Goal: Information Seeking & Learning: Learn about a topic

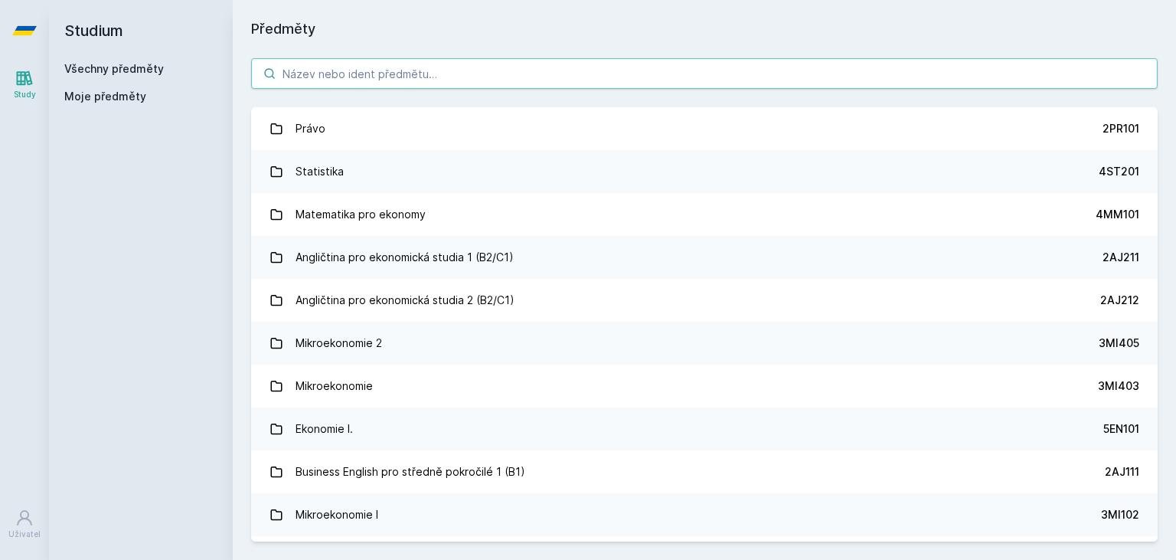
click at [432, 72] on input "search" at bounding box center [704, 73] width 906 height 31
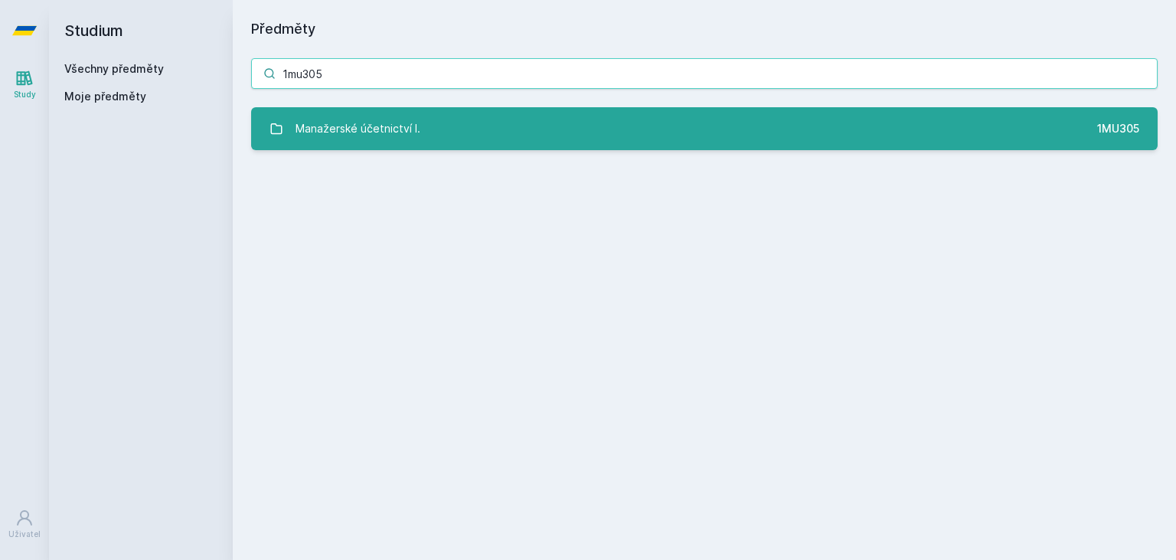
type input "1mu305"
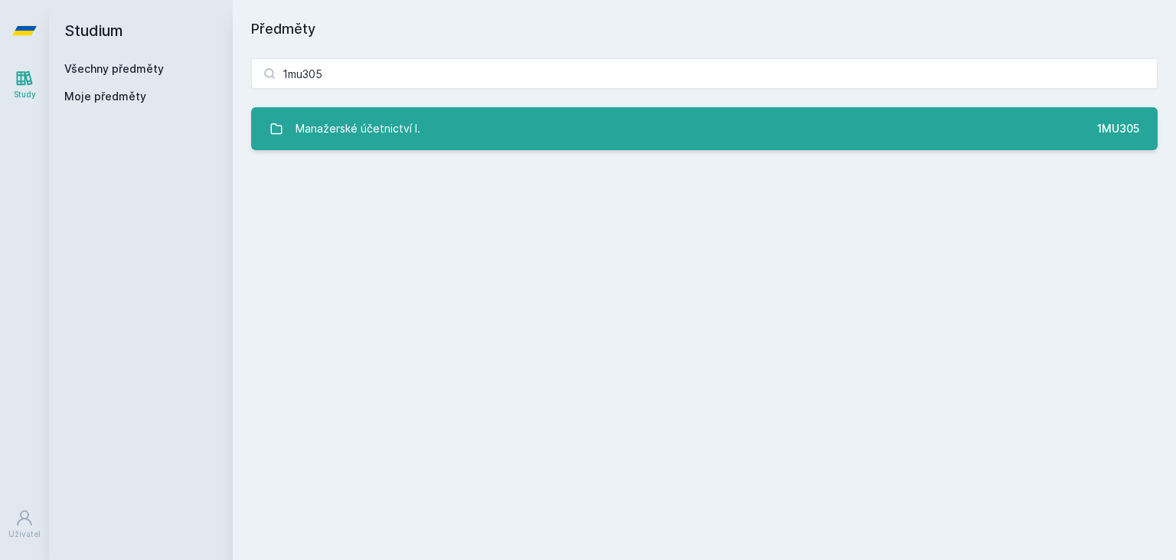
click at [458, 148] on link "Manažerské účetnictví I. 1MU305" at bounding box center [704, 128] width 906 height 43
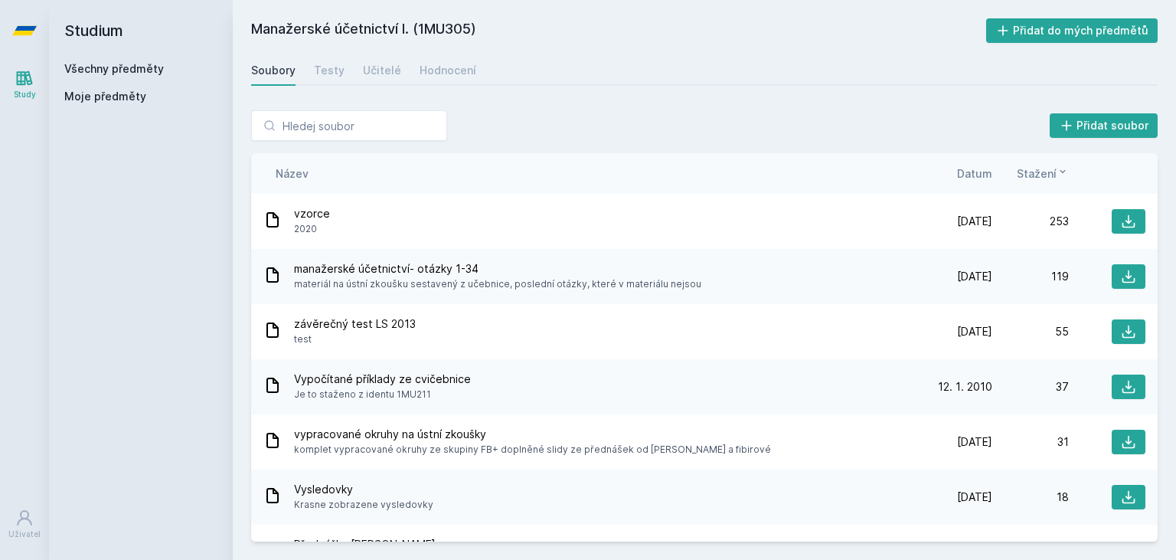
click at [978, 175] on span "Datum" at bounding box center [974, 173] width 35 height 16
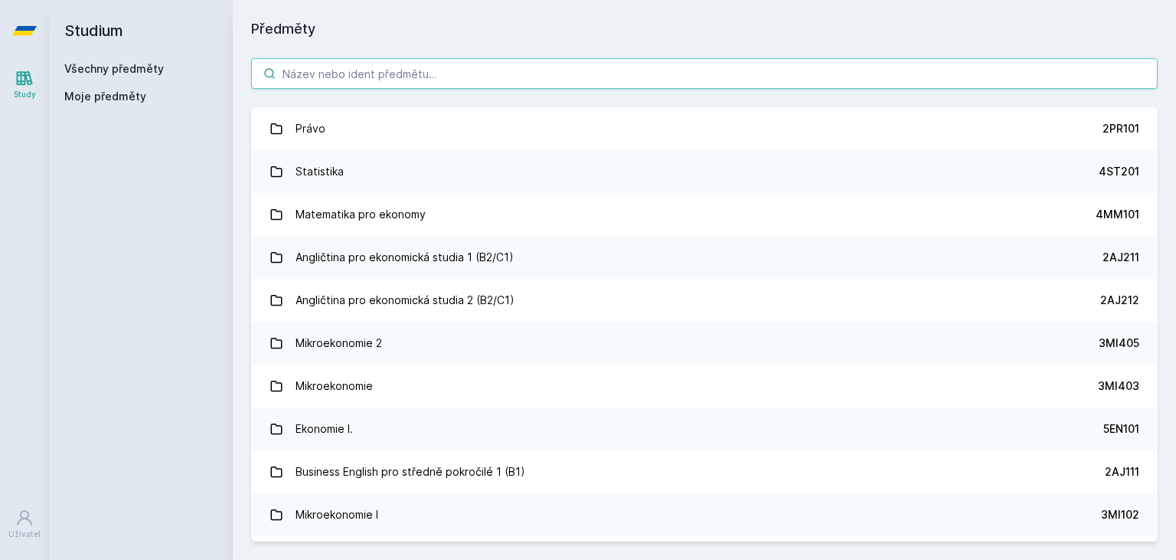
click at [421, 79] on input "search" at bounding box center [704, 73] width 906 height 31
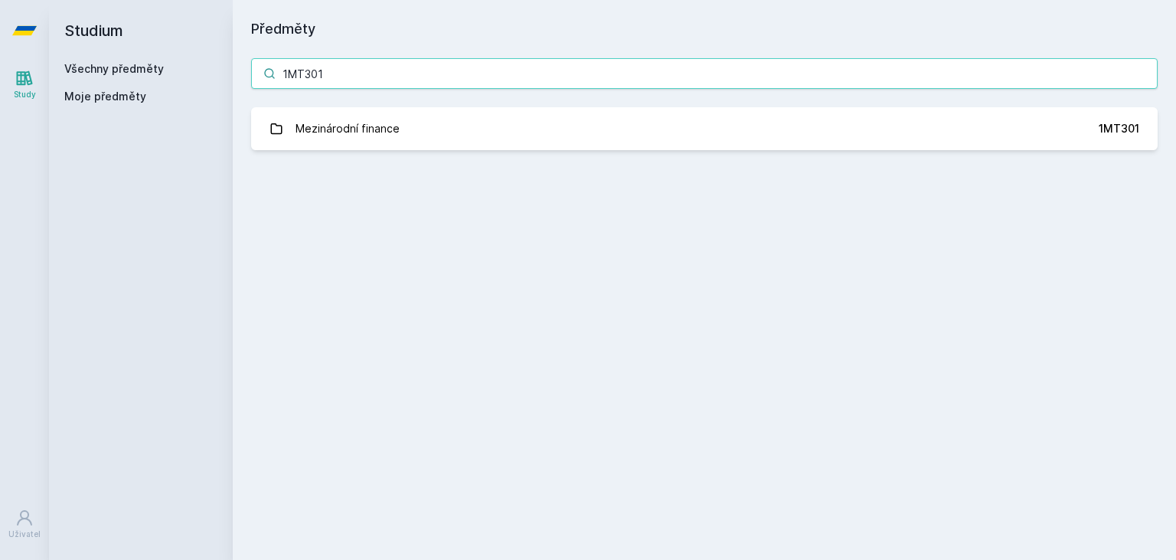
type input "1MT301"
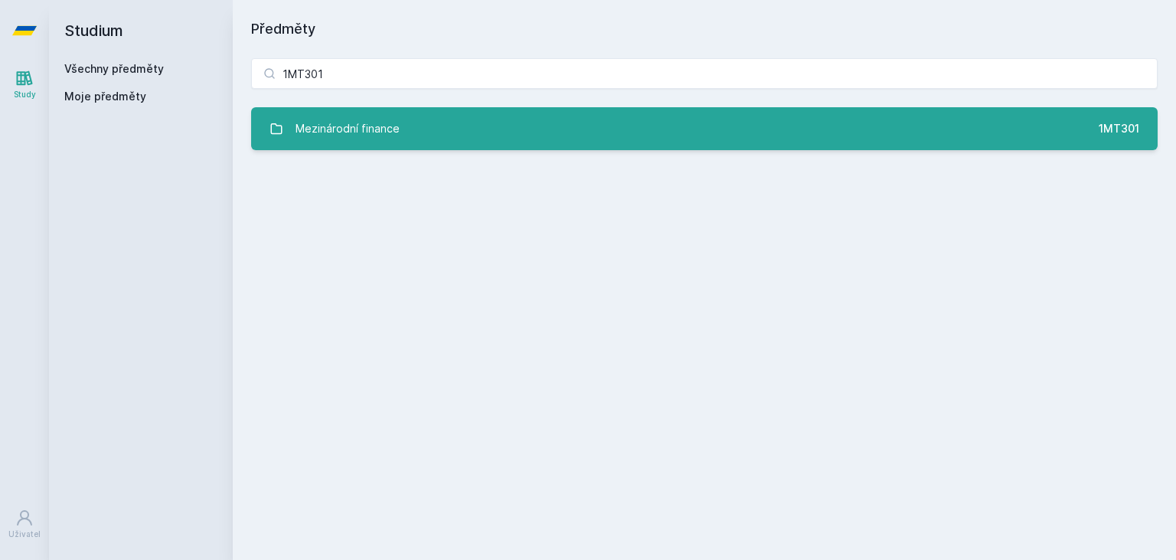
click at [447, 132] on link "Mezinárodní finance 1MT301" at bounding box center [704, 128] width 906 height 43
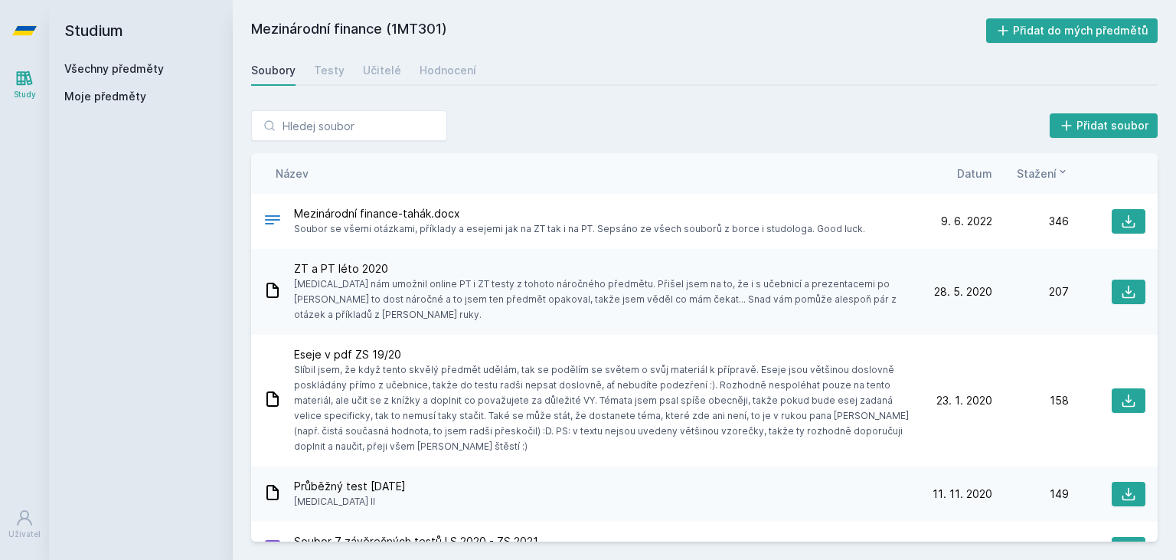
click at [987, 175] on span "Datum" at bounding box center [974, 173] width 35 height 16
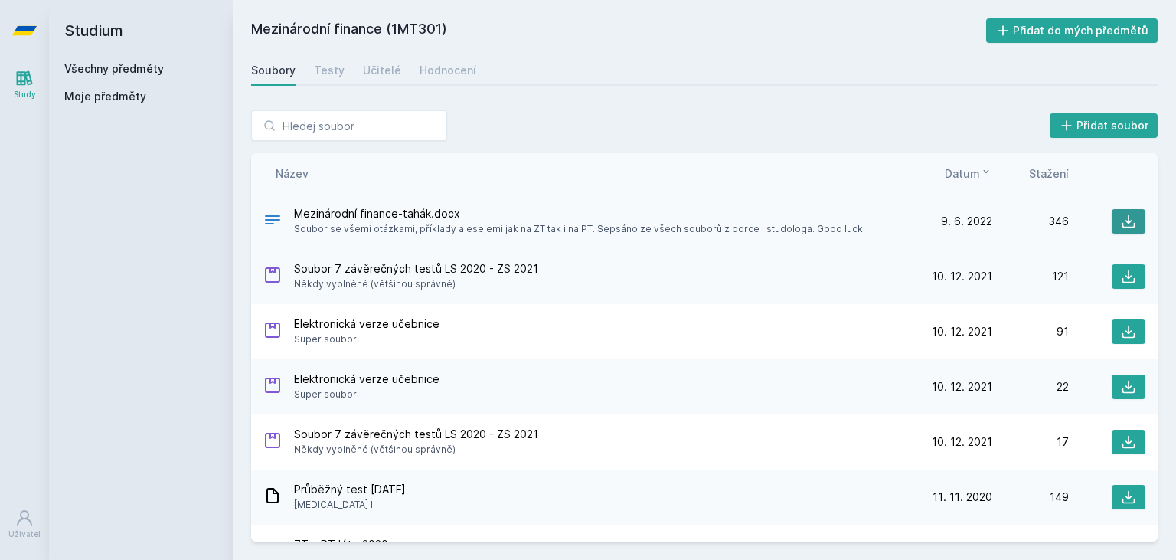
click at [1122, 219] on icon at bounding box center [1128, 221] width 15 height 15
